Goal: Go to known website: Go to known website

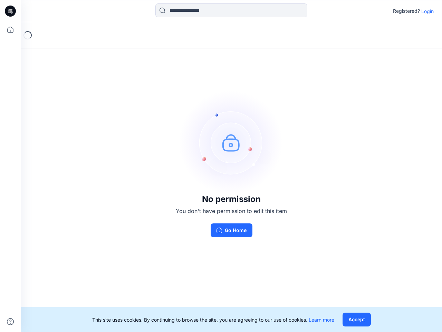
click at [221, 166] on img at bounding box center [232, 143] width 104 height 104
click at [11, 11] on icon at bounding box center [11, 11] width 3 height 0
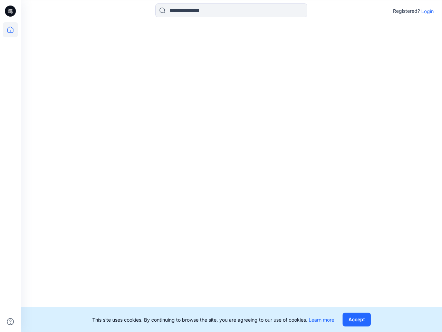
click at [10, 30] on icon at bounding box center [10, 29] width 15 height 15
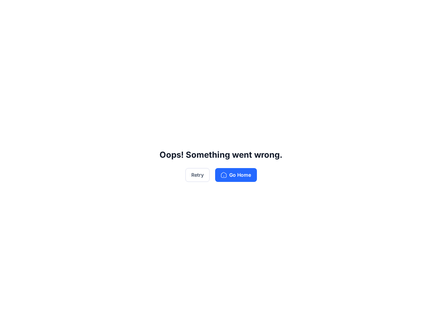
click at [10, 321] on div "Oops! Something went wrong. Retry Go Home" at bounding box center [221, 166] width 442 height 332
click at [232, 10] on div "Oops! Something went wrong. Retry Go Home" at bounding box center [221, 166] width 442 height 332
click at [428, 11] on div "Oops! Something went wrong. Retry Go Home" at bounding box center [221, 166] width 442 height 332
click at [357, 319] on div "Oops! Something went wrong. Retry Go Home" at bounding box center [221, 166] width 442 height 332
